Goal: Communication & Community: Connect with others

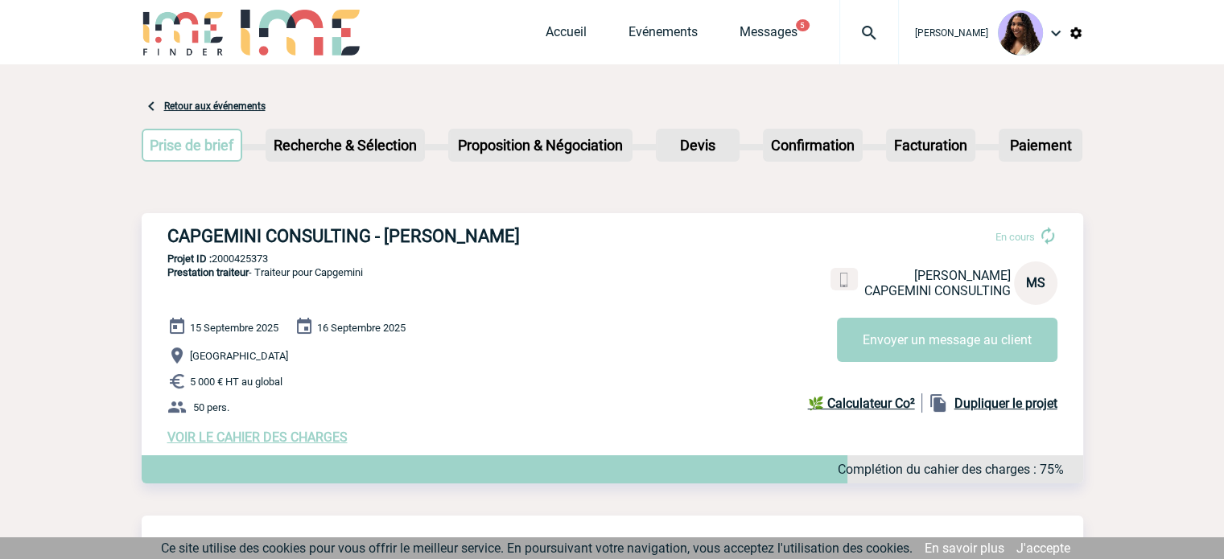
click at [840, 23] on img at bounding box center [869, 32] width 58 height 19
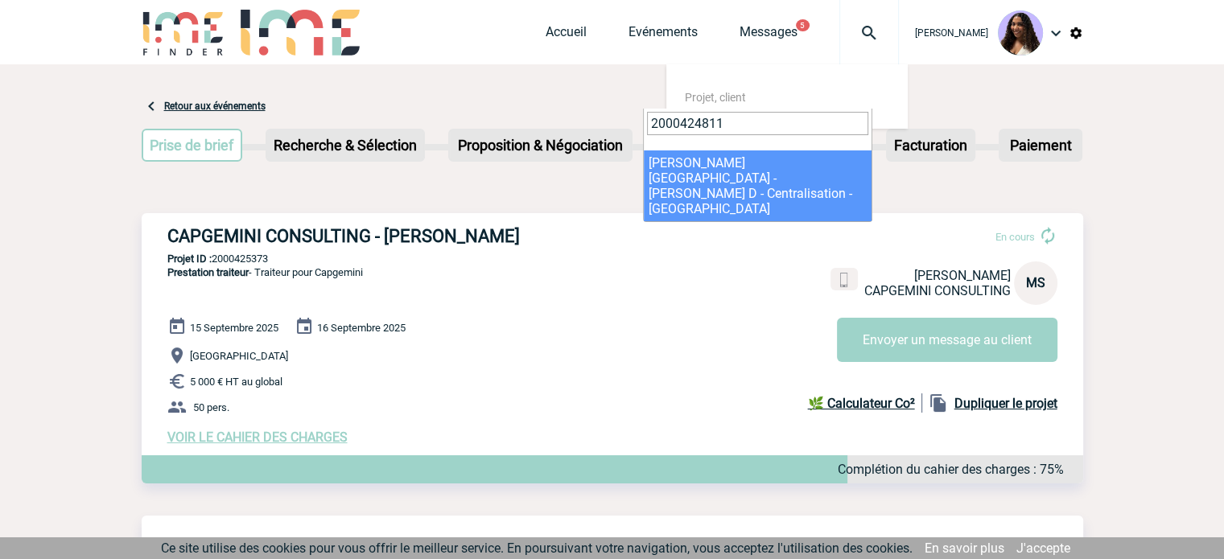
type input "2000424811"
select select "24312"
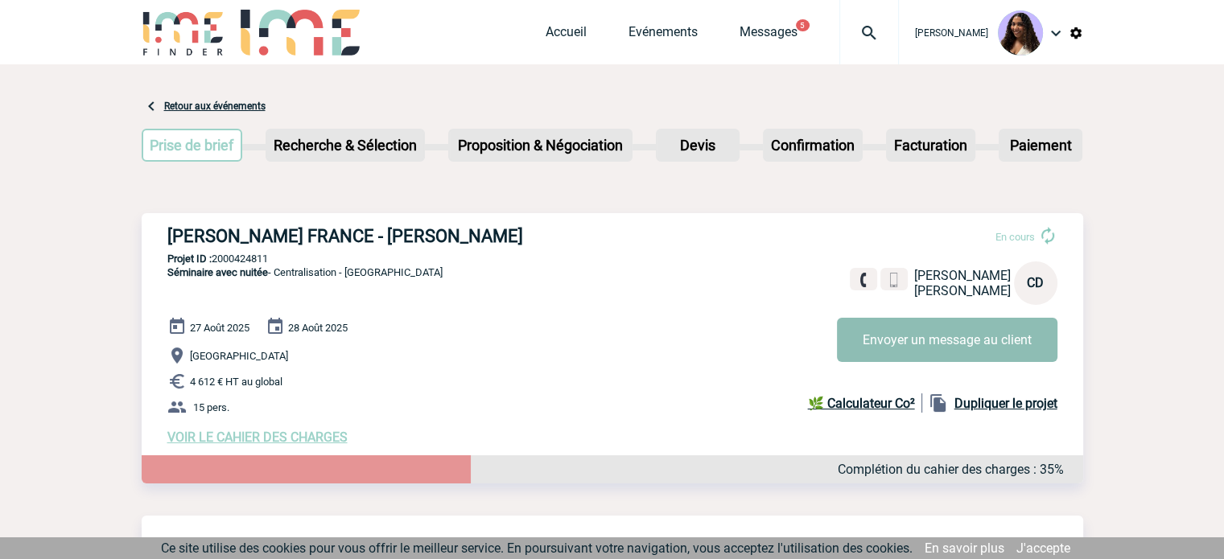
click at [906, 329] on button "Envoyer un message au client" at bounding box center [947, 340] width 220 height 44
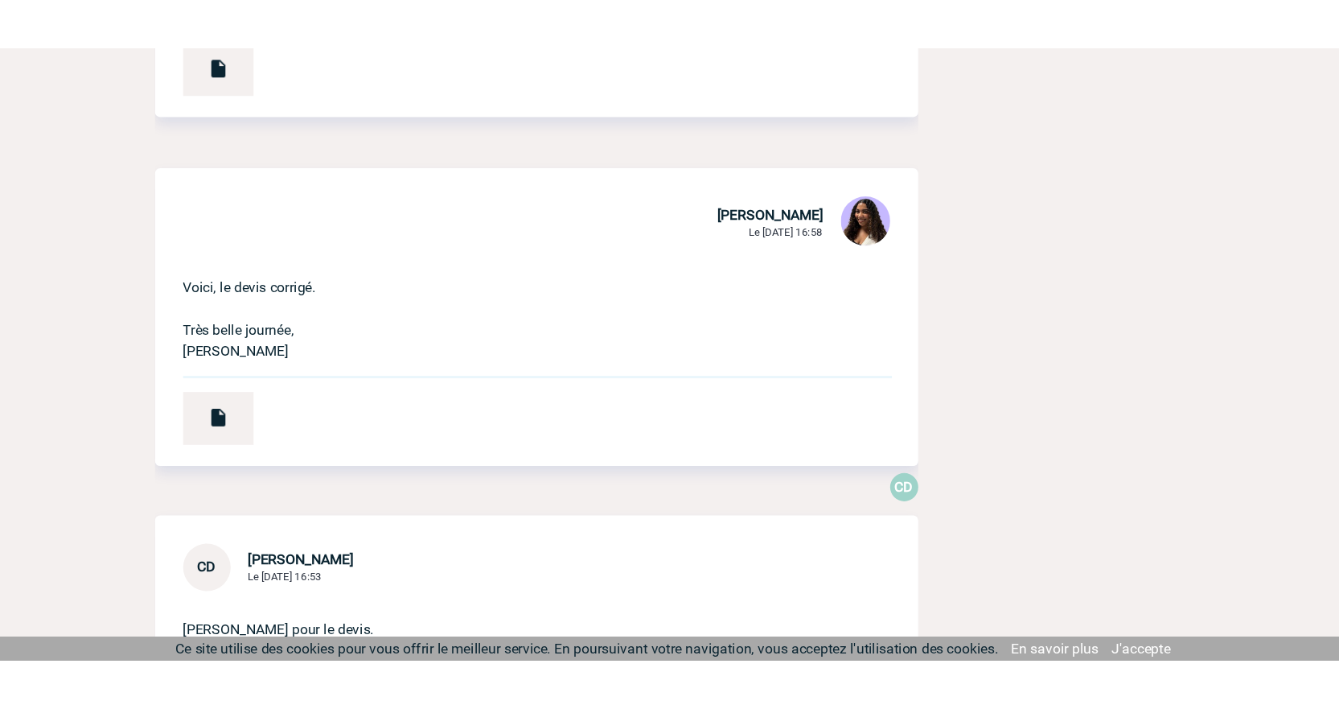
scroll to position [724, 0]
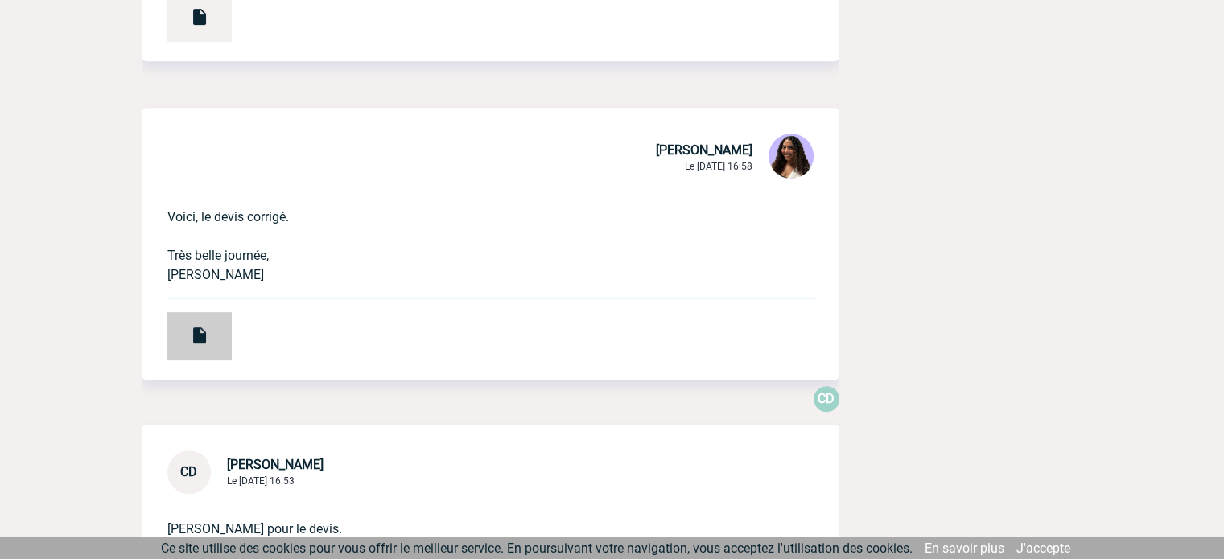
click at [197, 331] on img at bounding box center [199, 335] width 19 height 19
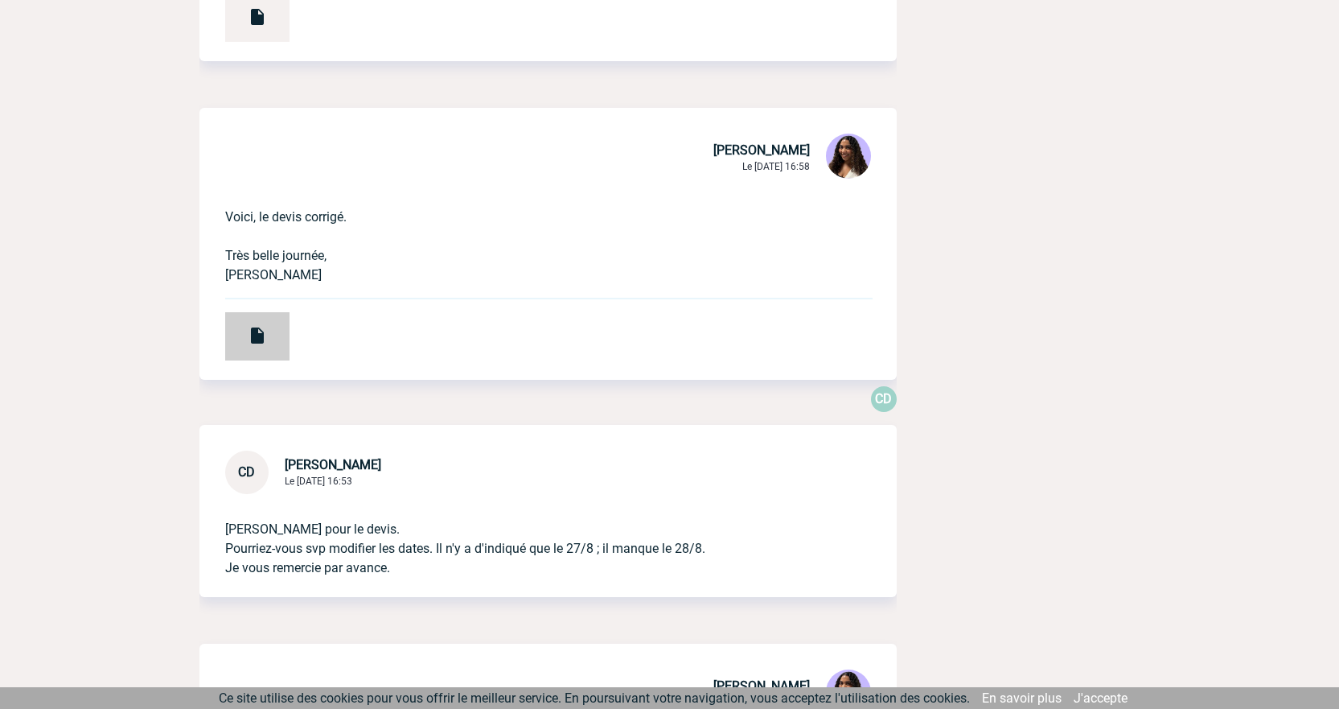
click at [265, 335] on img at bounding box center [257, 335] width 19 height 19
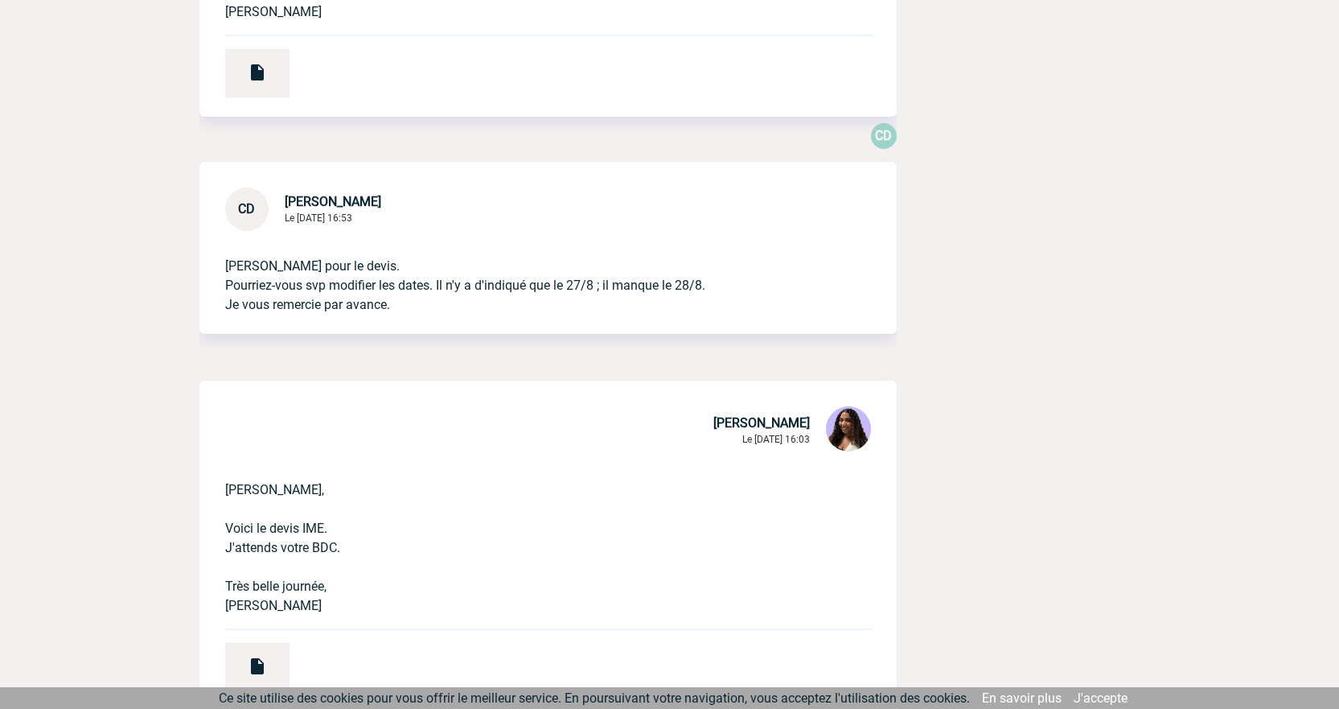
scroll to position [1126, 0]
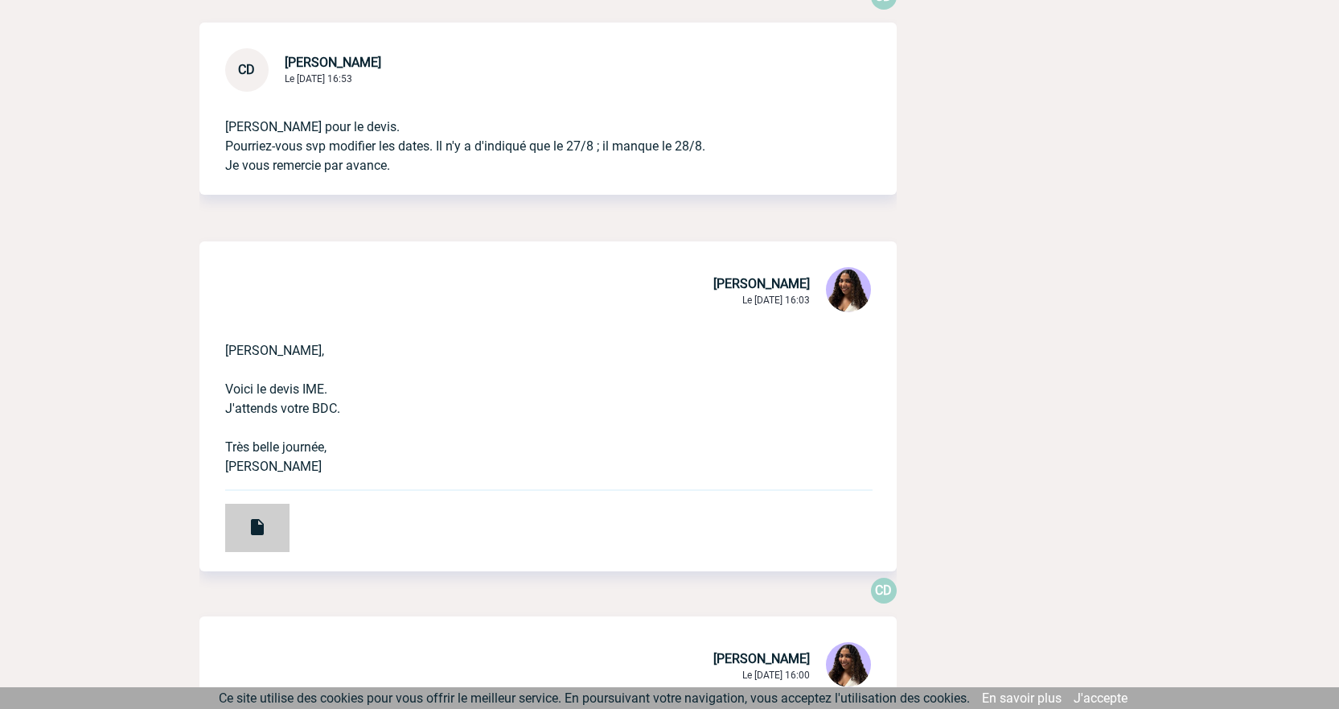
click at [240, 527] on div at bounding box center [257, 528] width 64 height 48
